Goal: Task Accomplishment & Management: Manage account settings

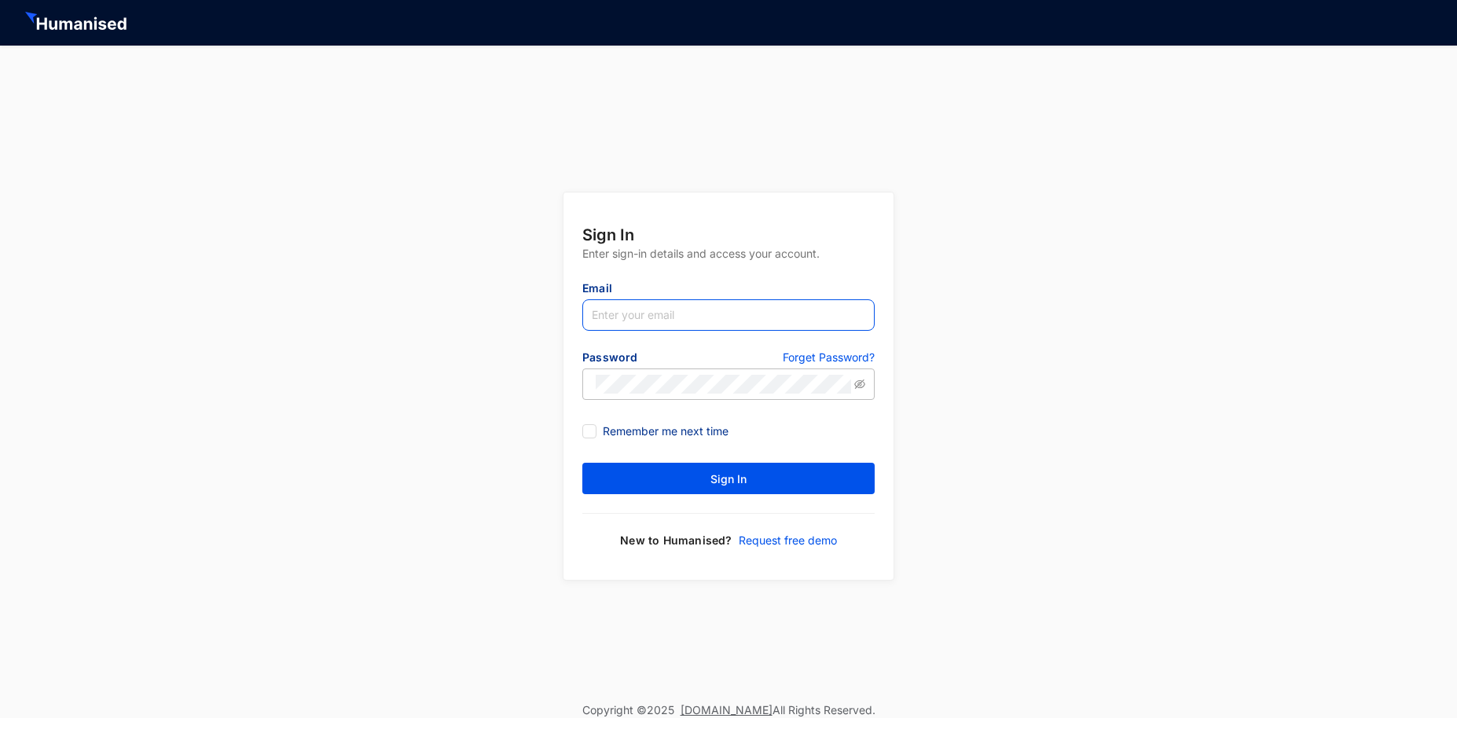
click at [623, 317] on input "text" at bounding box center [728, 314] width 292 height 31
paste input "[EMAIL_ADDRESS][DOMAIN_NAME]"
type input "[EMAIL_ADDRESS][DOMAIN_NAME]"
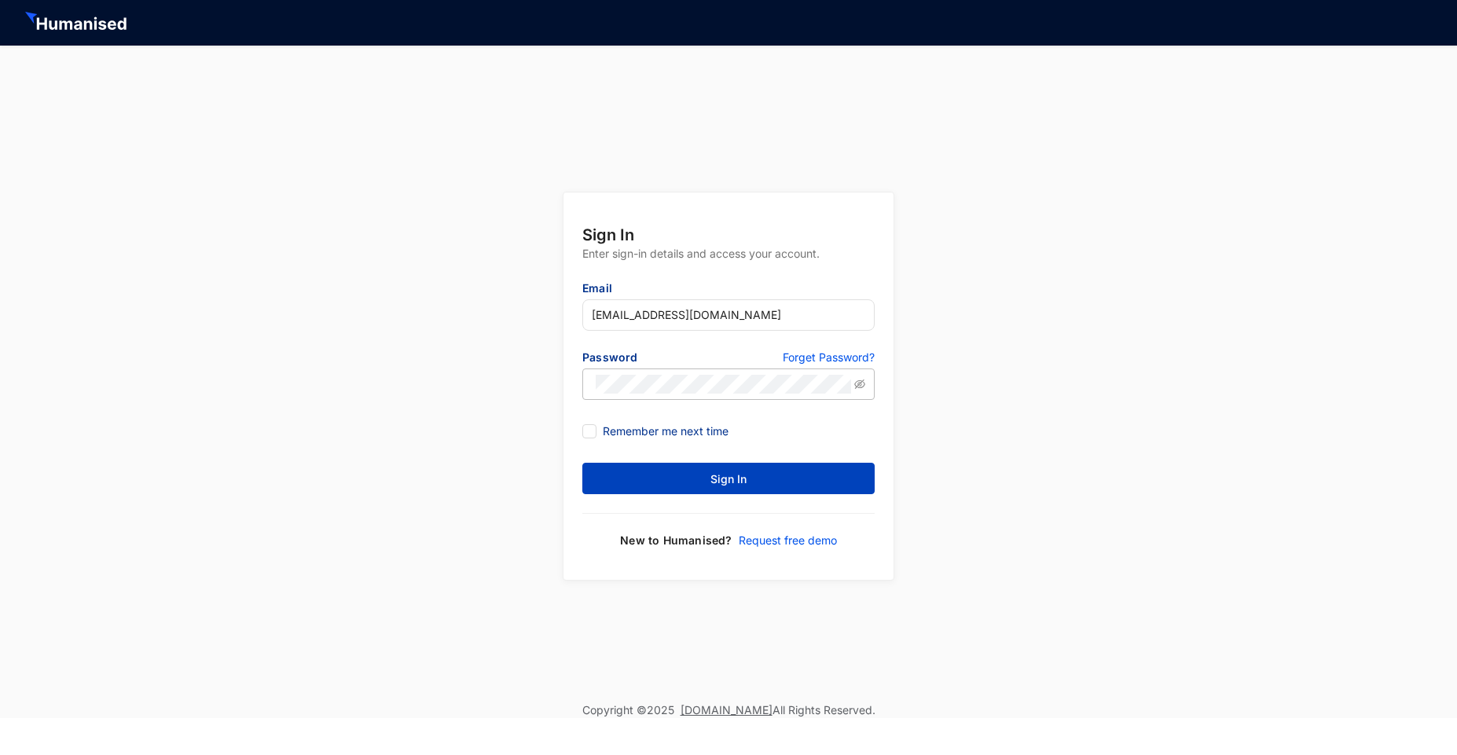
click at [710, 469] on button "Sign In" at bounding box center [728, 478] width 292 height 31
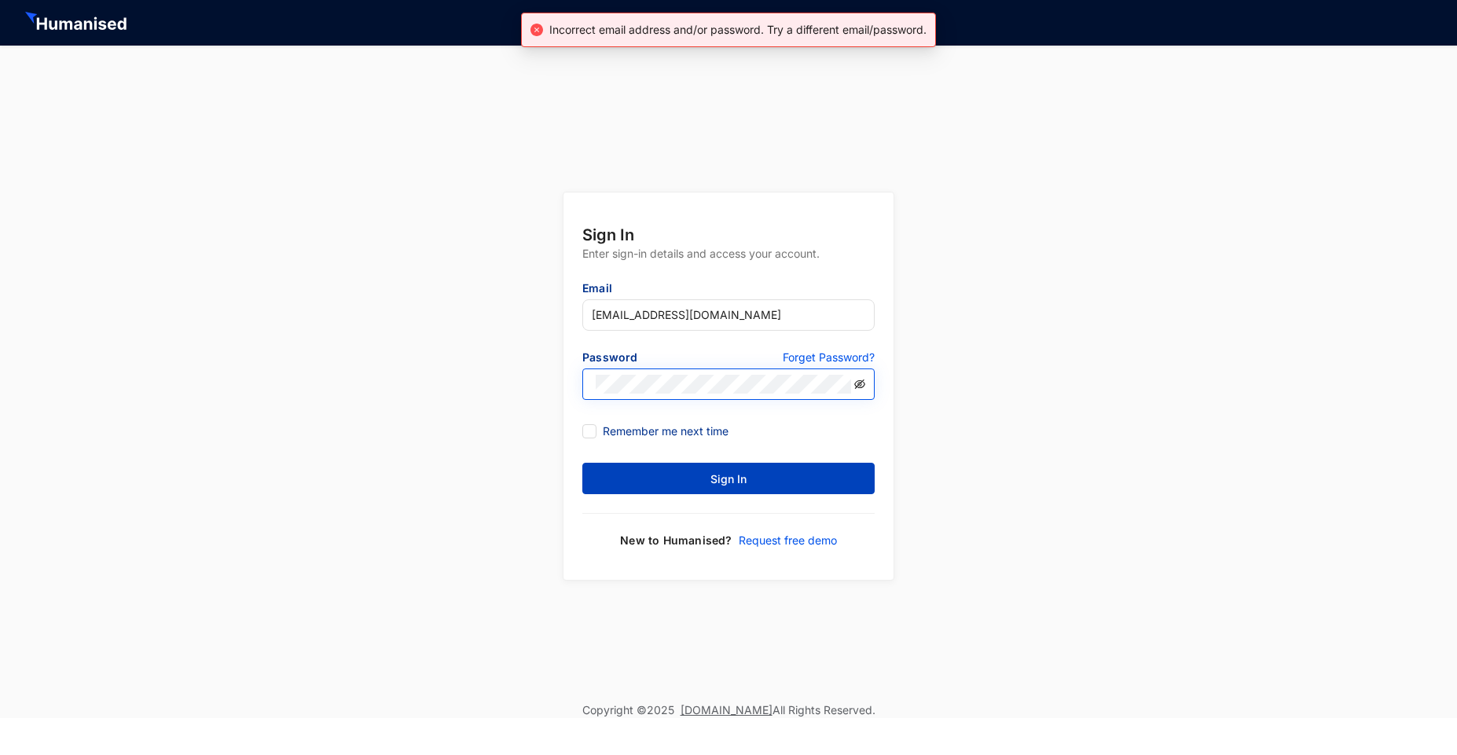
click at [858, 383] on icon "eye-invisible" at bounding box center [859, 383] width 11 height 9
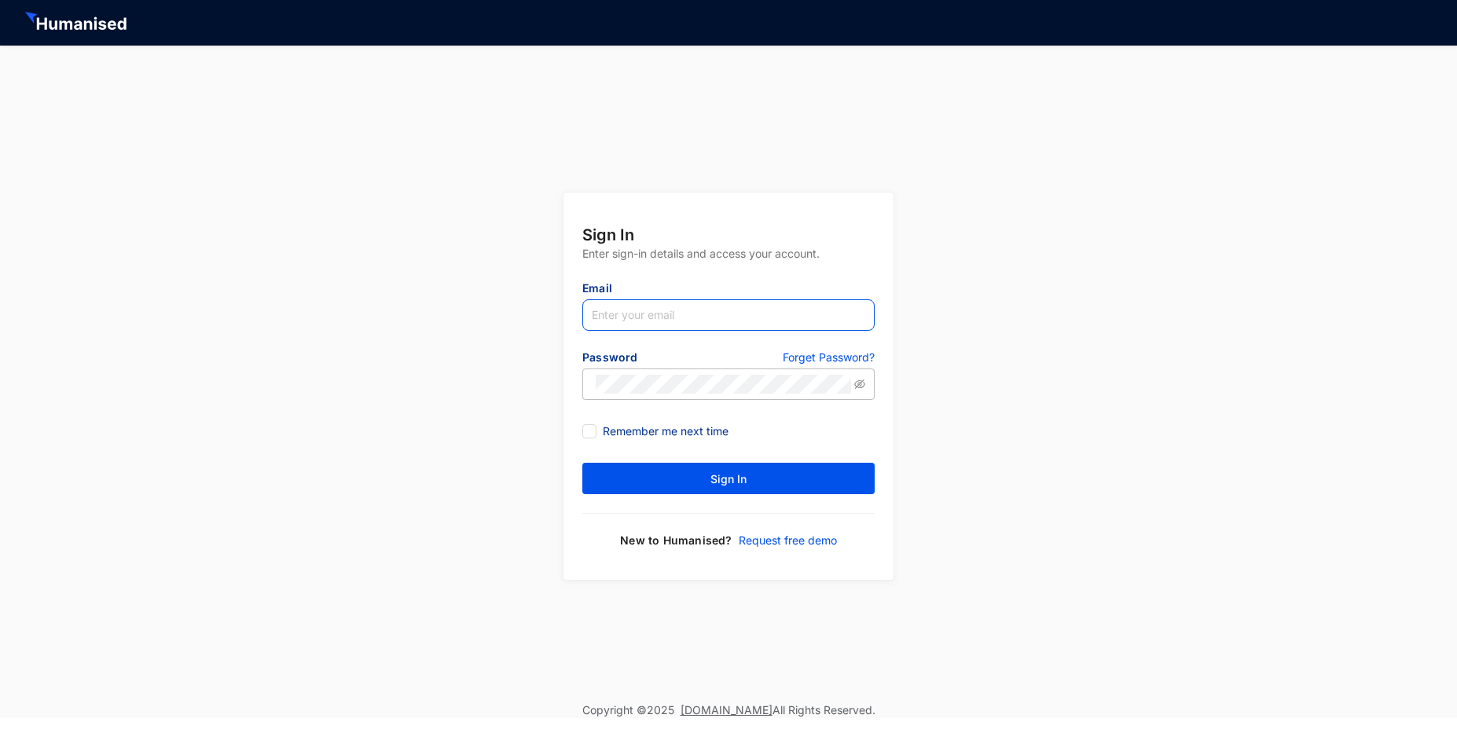
click at [635, 321] on input "text" at bounding box center [728, 314] width 292 height 31
click at [311, 353] on div "Sign In Enter sign-in details and access your account. Email Please enter your …" at bounding box center [728, 374] width 1457 height 657
click at [609, 318] on input "text" at bounding box center [728, 314] width 292 height 31
paste input "[EMAIL_ADDRESS][DOMAIN_NAME]"
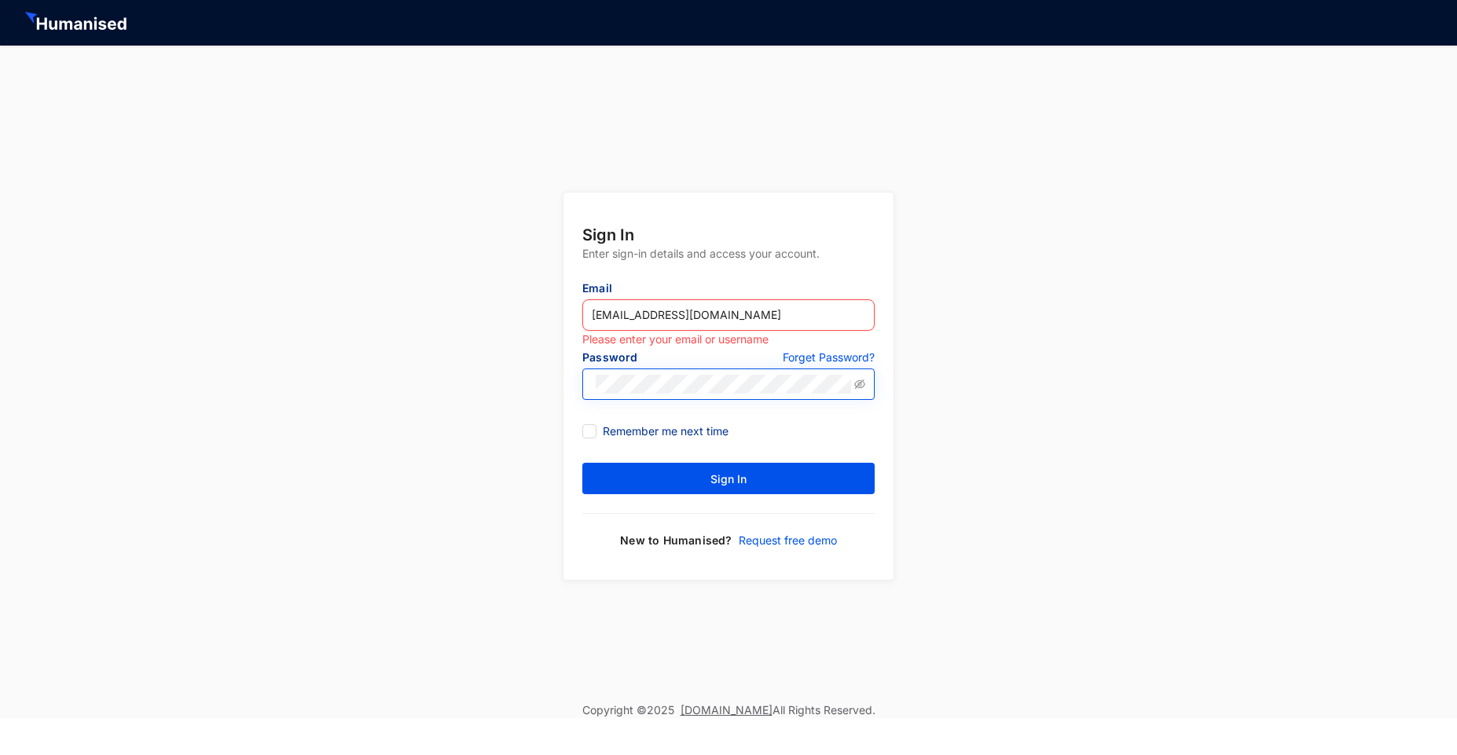
type input "[EMAIL_ADDRESS][DOMAIN_NAME]"
click at [856, 380] on icon "eye-invisible" at bounding box center [859, 384] width 11 height 11
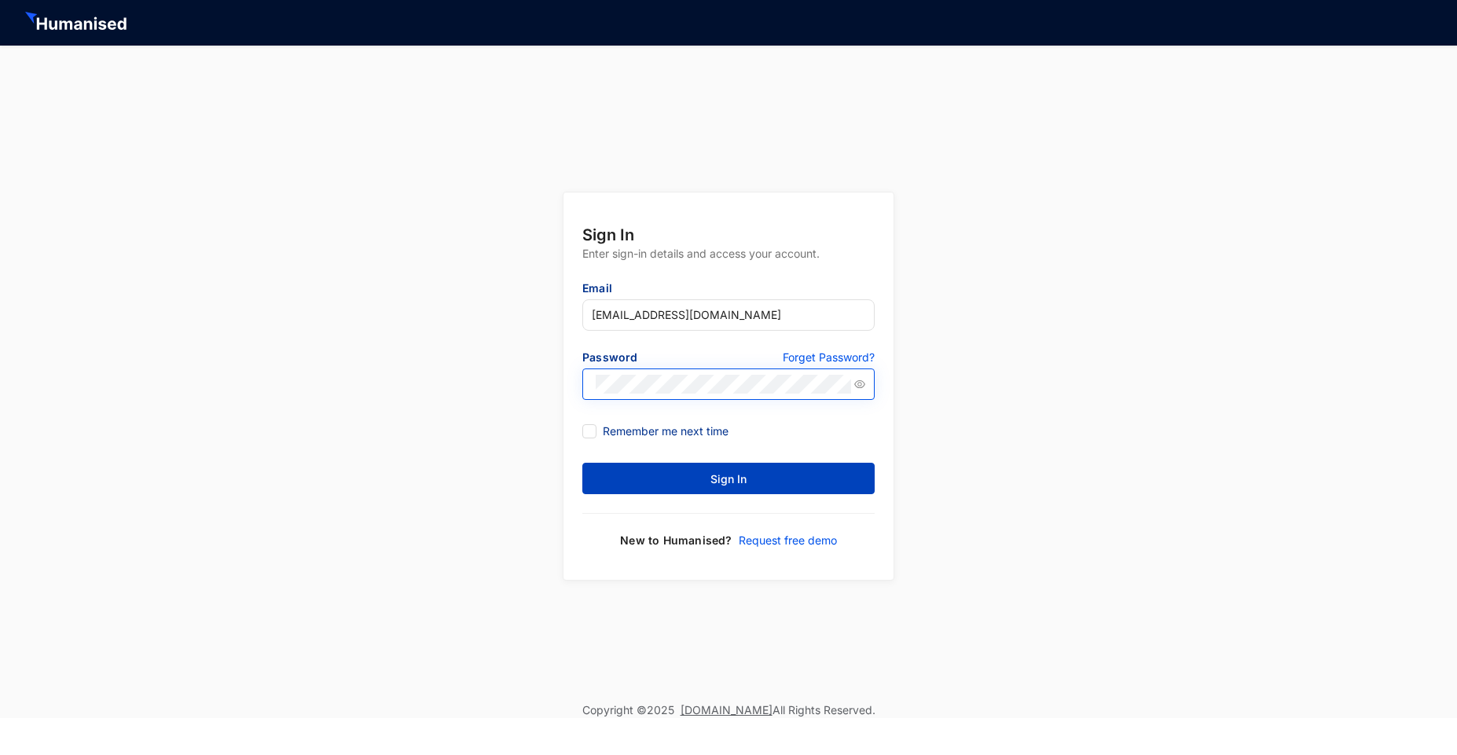
click at [751, 478] on button "Sign In" at bounding box center [728, 478] width 292 height 31
click at [766, 478] on button "Sign In" at bounding box center [728, 478] width 292 height 31
